Goal: Check status

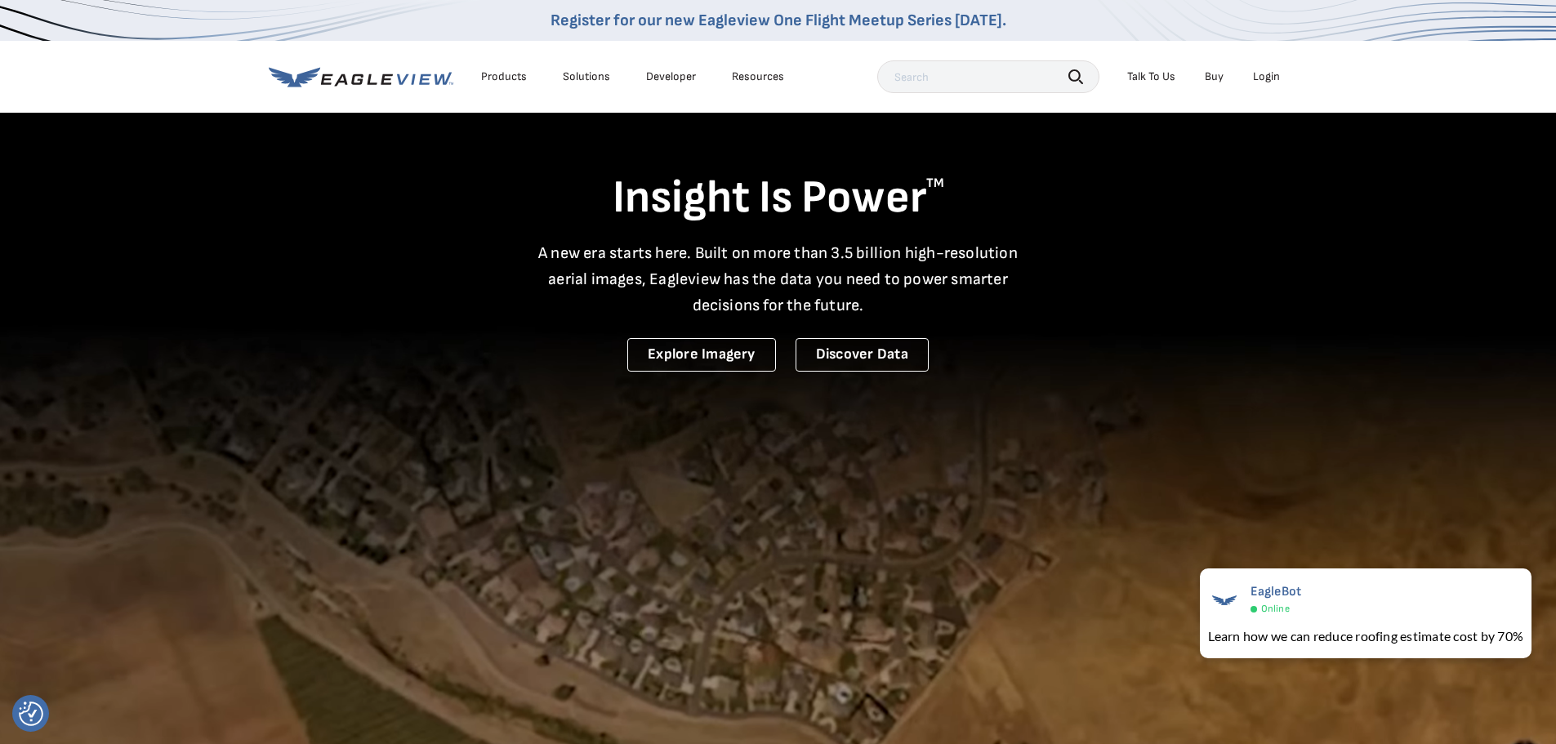
click at [1268, 73] on div "Login" at bounding box center [1266, 76] width 27 height 15
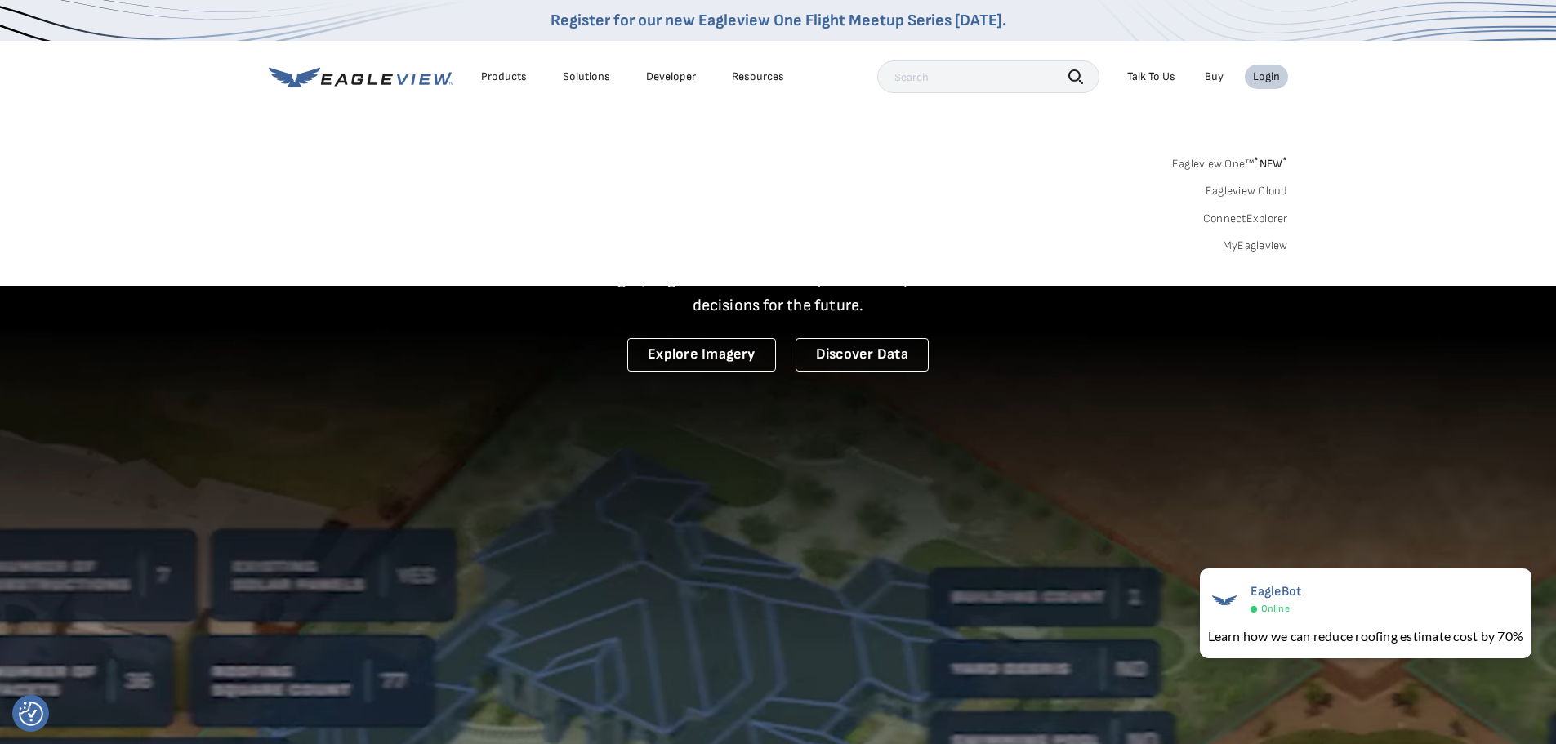
click at [1267, 245] on link "MyEagleview" at bounding box center [1255, 246] width 65 height 15
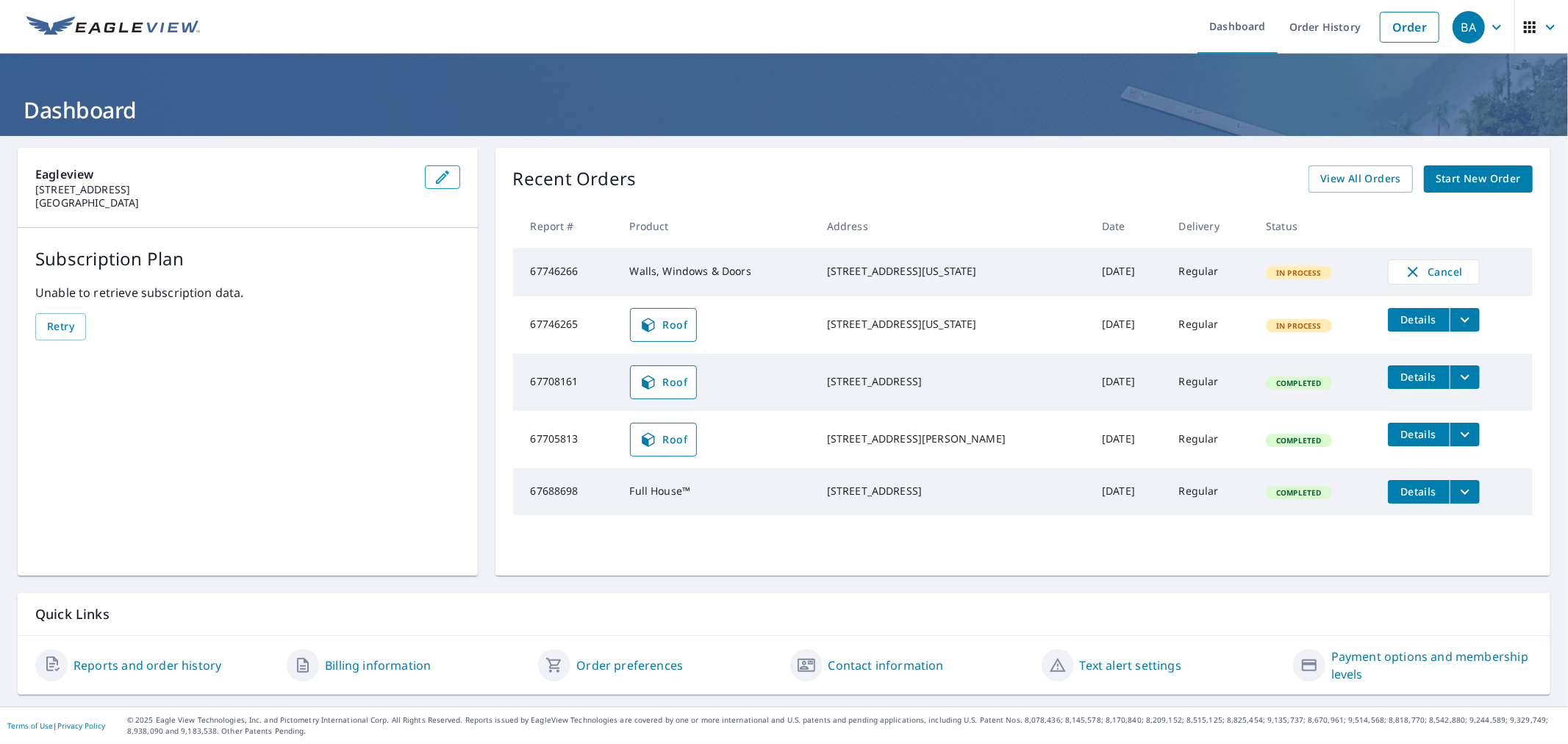
click at [1220, 277] on td "Regular" at bounding box center [1210, 272] width 87 height 49
click at [606, 269] on td "67746266" at bounding box center [565, 272] width 105 height 49
click at [660, 278] on td "Walls, Windows & Doors" at bounding box center [716, 272] width 197 height 49
